Goal: Information Seeking & Learning: Find specific page/section

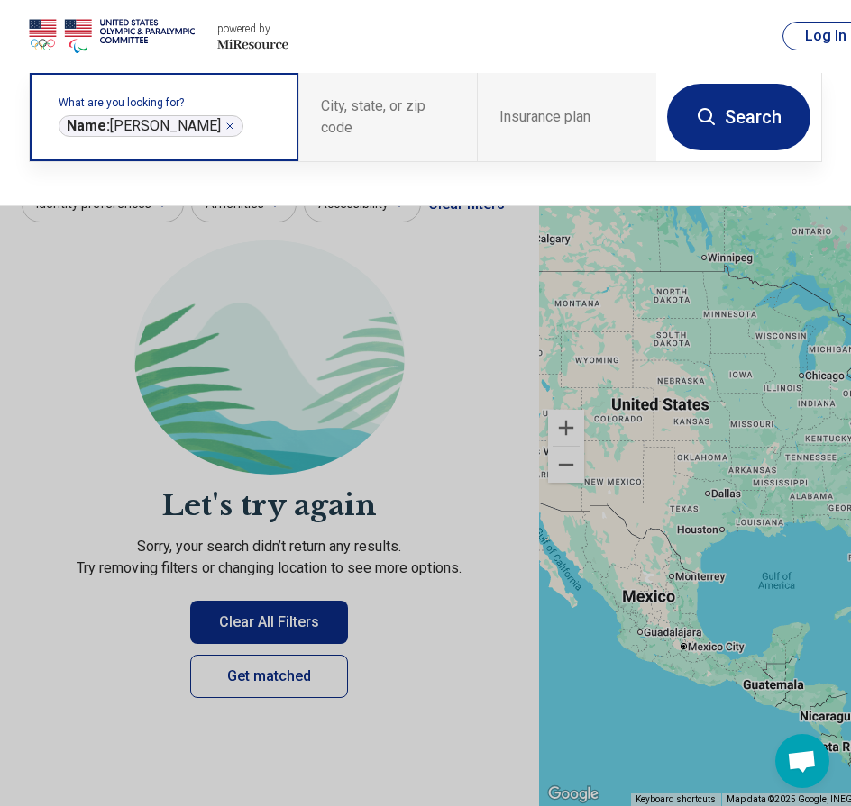
click at [224, 128] on icon "Remove" at bounding box center [229, 126] width 11 height 11
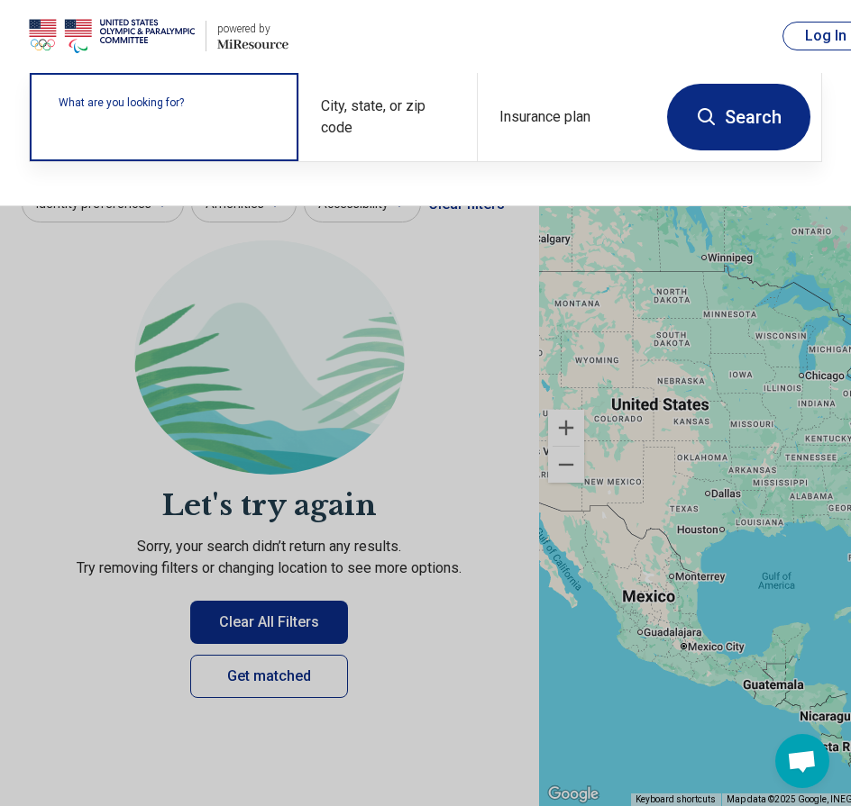
scroll to position [507, 0]
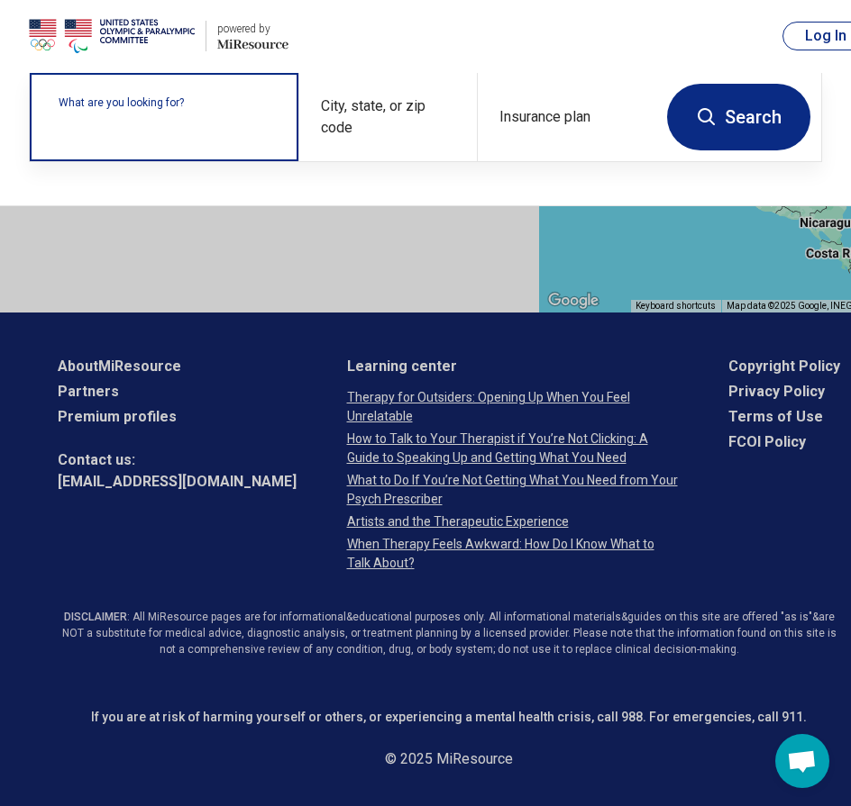
click at [203, 128] on input "text" at bounding box center [168, 126] width 218 height 22
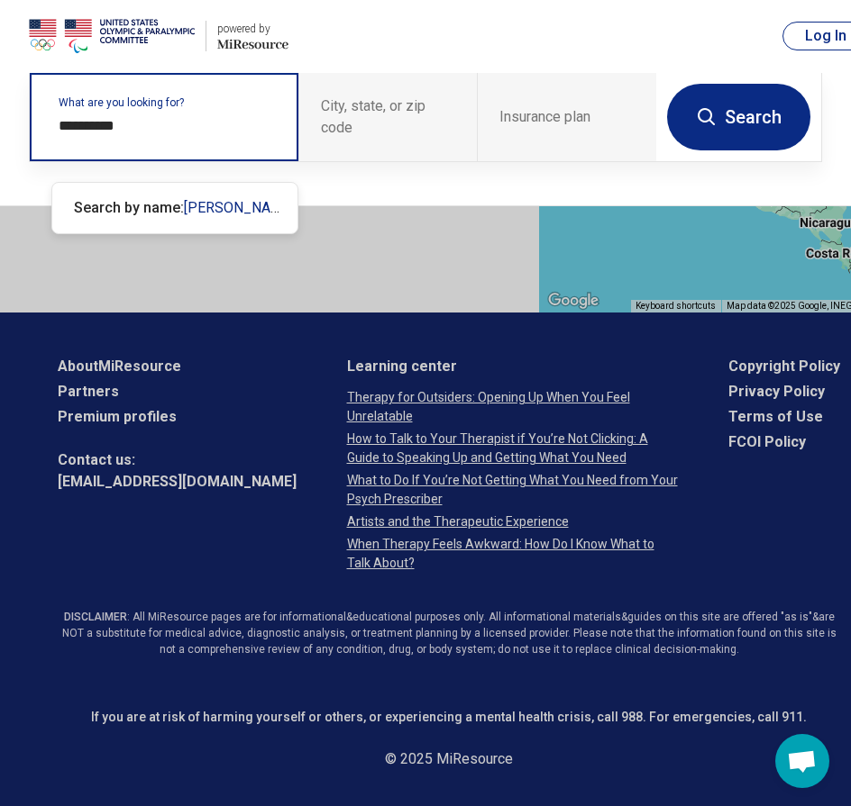
type input "**********"
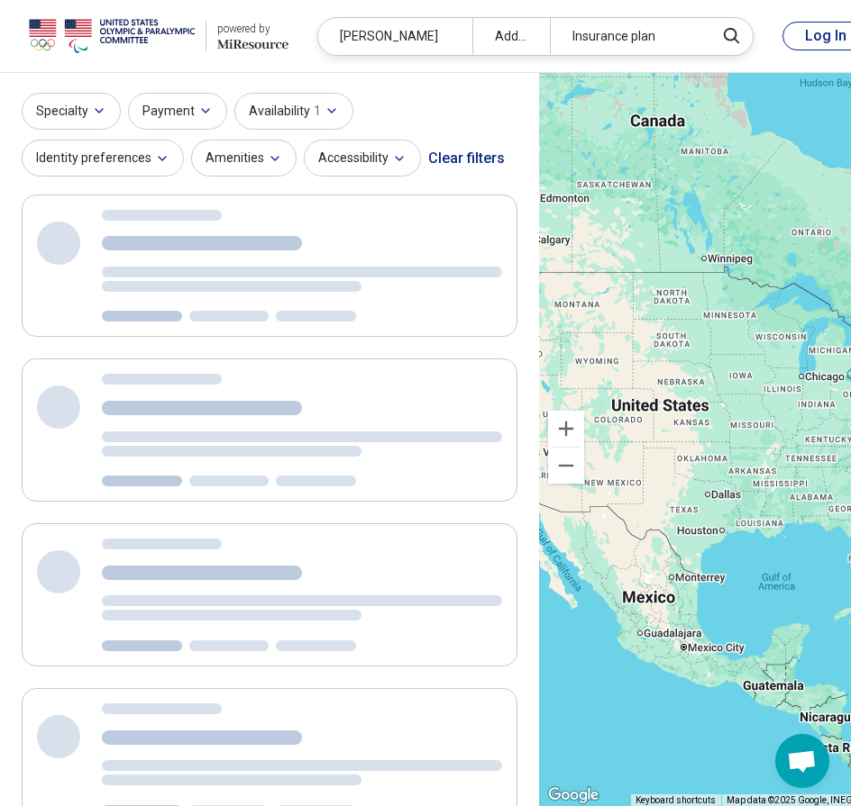
scroll to position [0, 0]
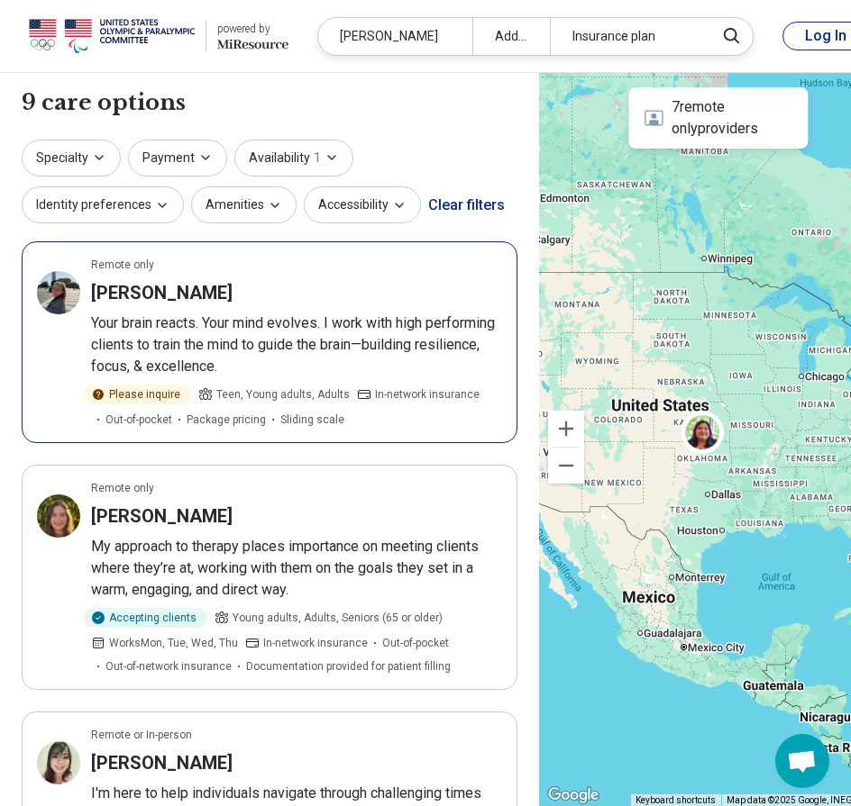
click at [158, 294] on h3 "[PERSON_NAME]" at bounding box center [161, 292] width 141 height 25
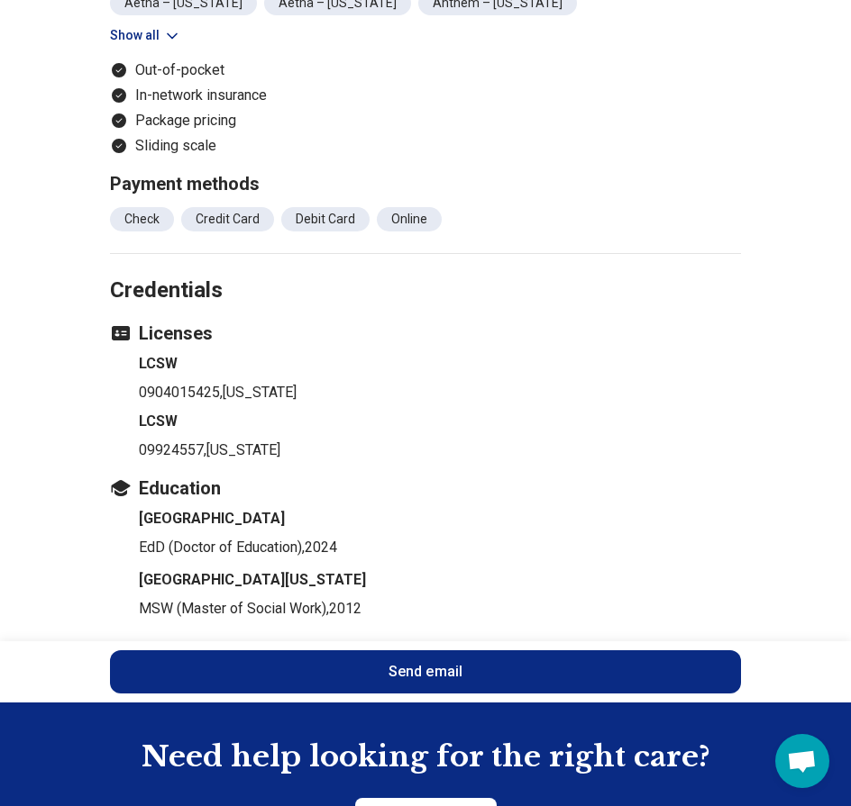
scroll to position [958, 0]
